Goal: Task Accomplishment & Management: Use online tool/utility

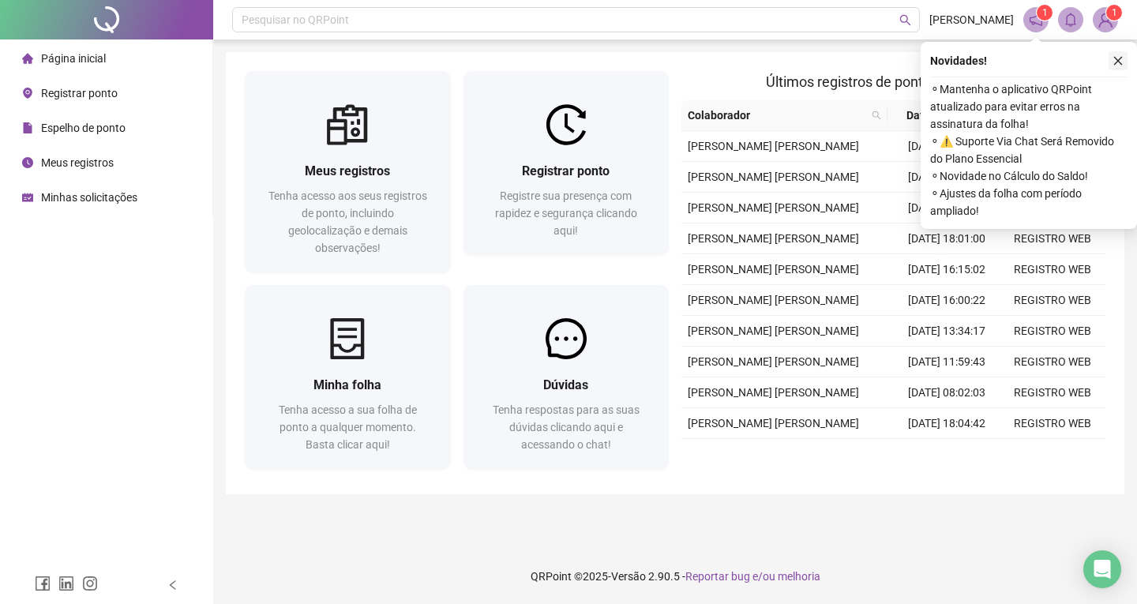
click at [1121, 58] on icon "close" at bounding box center [1118, 61] width 9 height 9
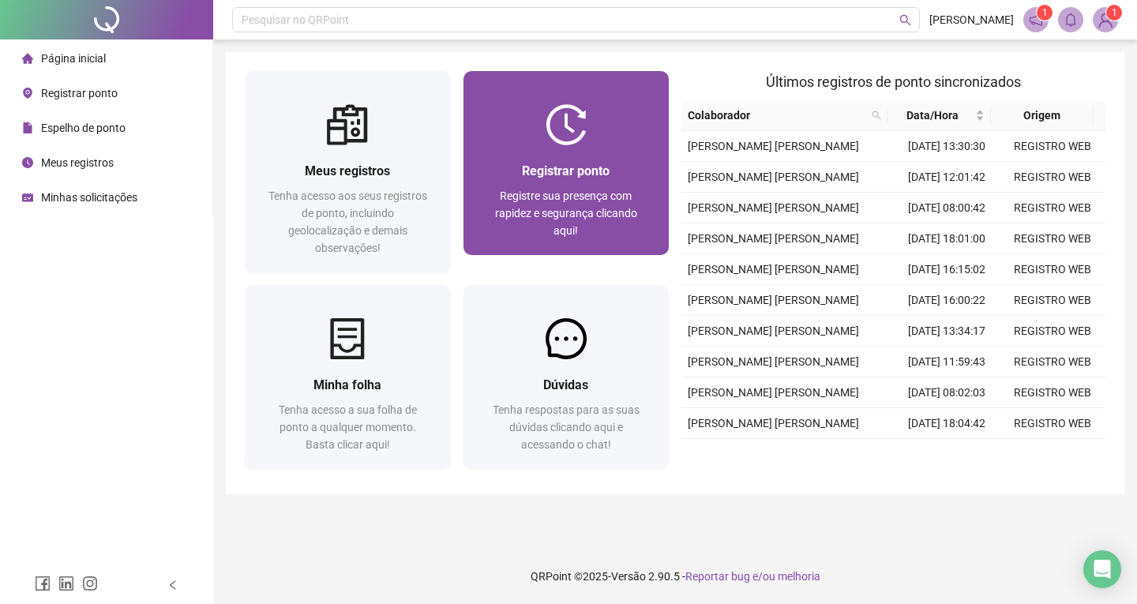
click at [633, 127] on div at bounding box center [567, 124] width 206 height 41
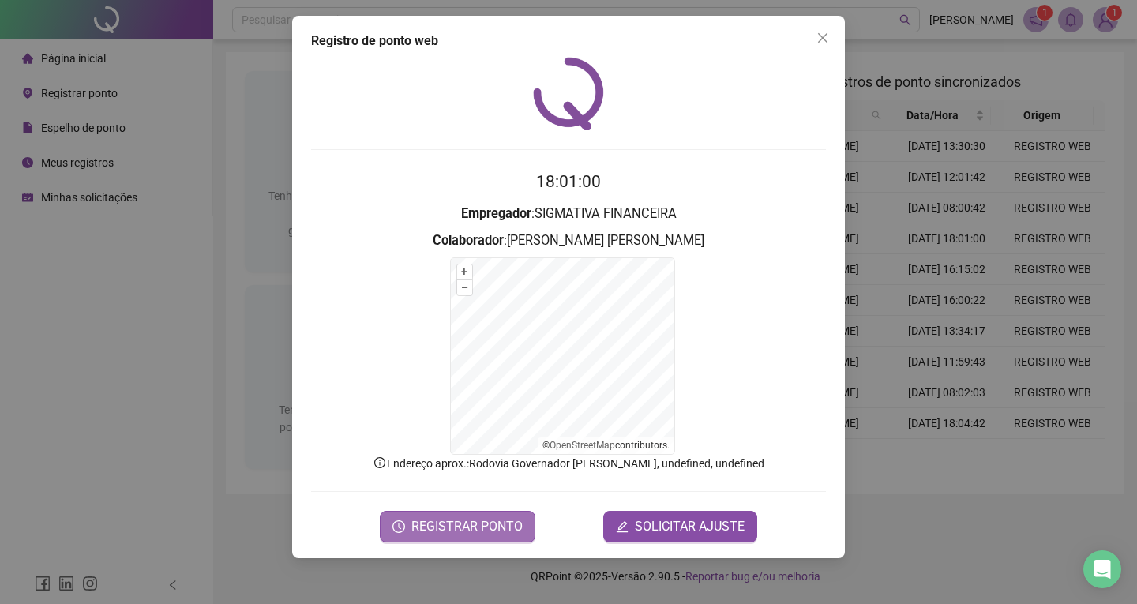
click at [501, 528] on span "REGISTRAR PONTO" at bounding box center [466, 526] width 111 height 19
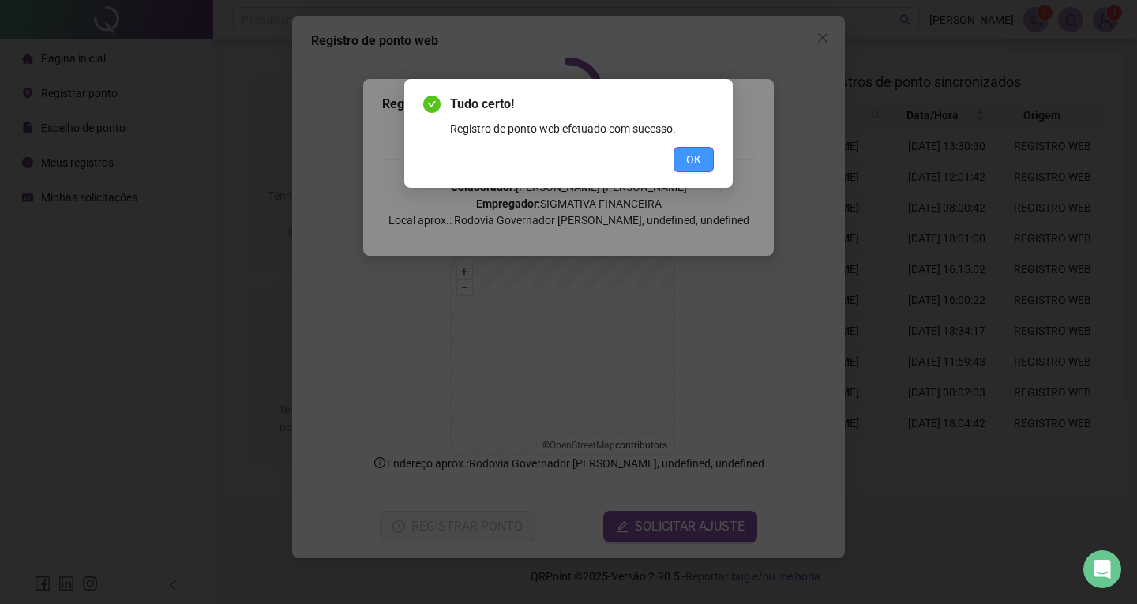
click at [686, 163] on span "OK" at bounding box center [693, 159] width 15 height 17
